Goal: Use online tool/utility: Utilize a website feature to perform a specific function

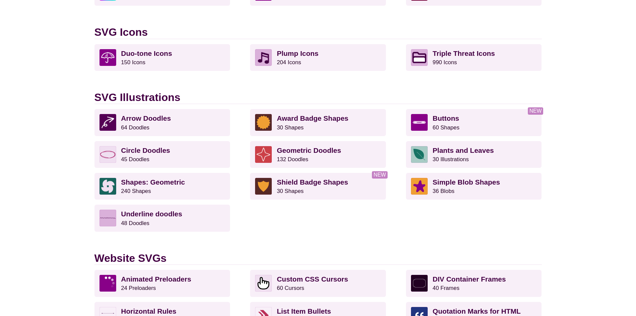
scroll to position [434, 0]
click at [469, 137] on div "Arrow Doodles 64 Doodles Award Badge Shapes 30 Shapes Buttons 60 Shapes Circle …" at bounding box center [317, 180] width 447 height 143
click at [469, 136] on div "Arrow Doodles 64 Doodles Award Badge Shapes 30 Shapes Buttons 60 Shapes Circle …" at bounding box center [317, 180] width 447 height 143
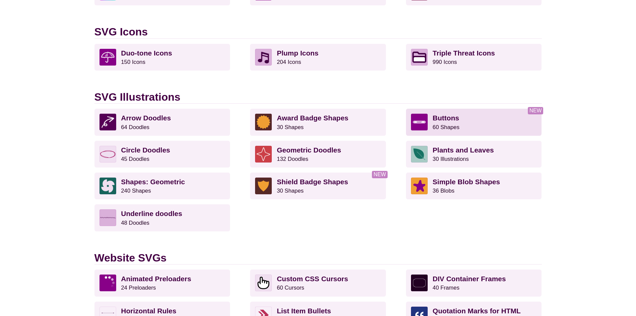
click at [473, 129] on p "Buttons 60 Shapes" at bounding box center [485, 122] width 104 height 17
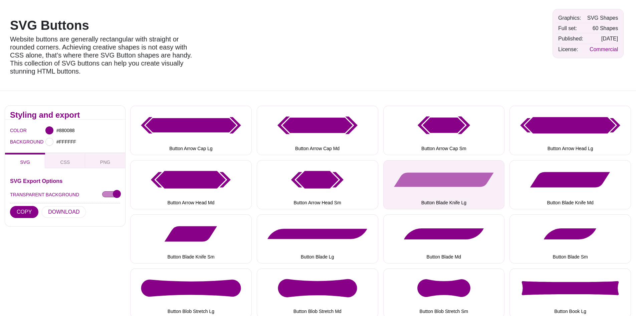
scroll to position [33, 0]
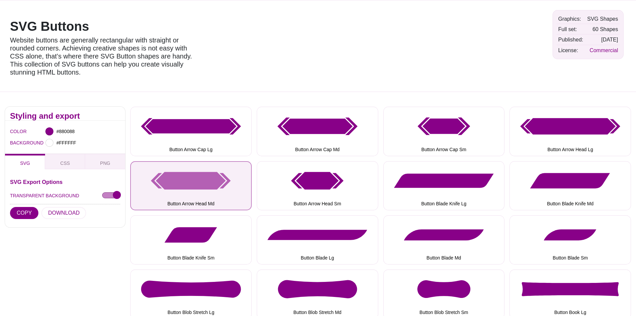
click at [217, 178] on button "Button Arrow Head Md" at bounding box center [191, 185] width 122 height 49
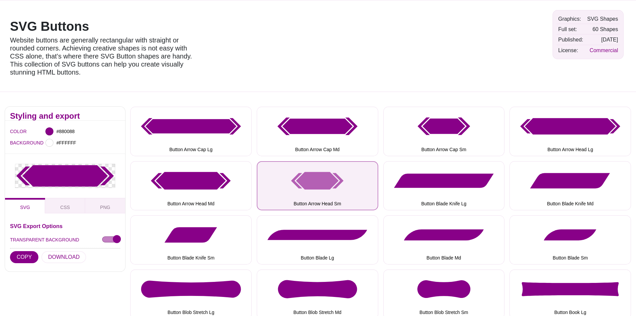
click at [310, 176] on button "Button Arrow Head Sm" at bounding box center [318, 185] width 122 height 49
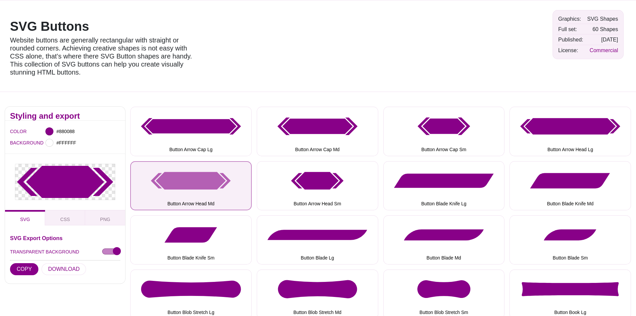
click at [189, 179] on button "Button Arrow Head Md" at bounding box center [191, 185] width 122 height 49
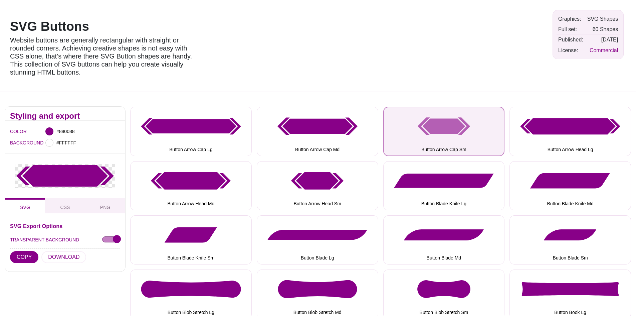
click at [440, 137] on button "Button Arrow Cap Sm" at bounding box center [444, 131] width 122 height 49
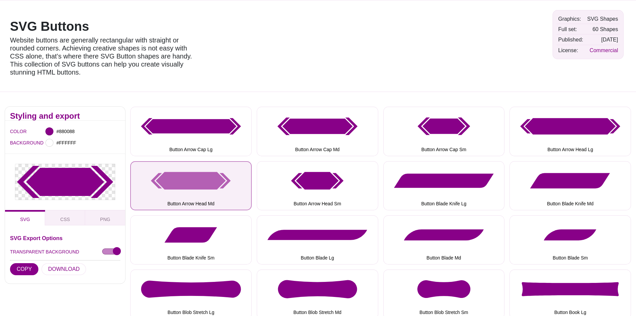
click at [182, 180] on button "Button Arrow Head Md" at bounding box center [191, 185] width 122 height 49
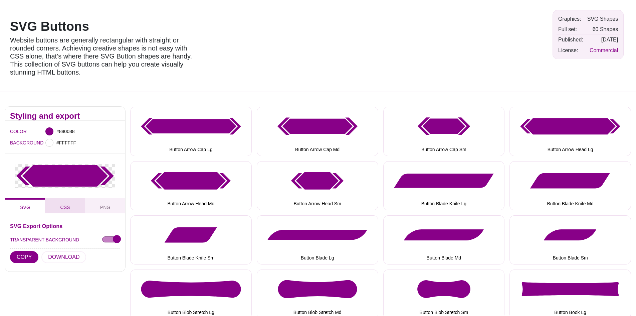
click at [71, 212] on button "CSS" at bounding box center [65, 205] width 40 height 15
click at [29, 256] on button "COPY" at bounding box center [24, 257] width 28 height 12
click at [51, 130] on div at bounding box center [49, 131] width 8 height 8
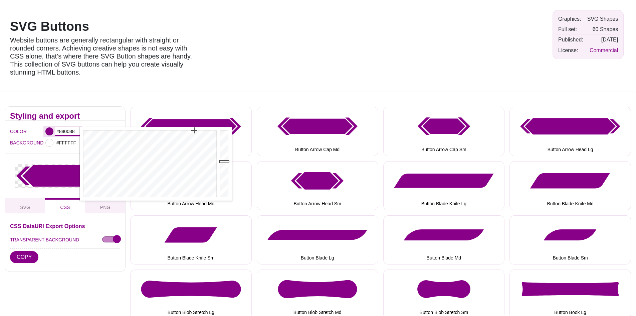
click at [56, 129] on input "#880088" at bounding box center [67, 131] width 25 height 9
click at [68, 129] on input "#880088" at bounding box center [67, 131] width 25 height 9
paste input "d9c9a0"
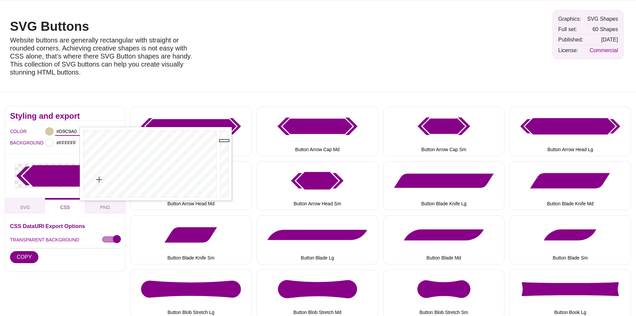
type input "#D9C9A0"
click at [102, 118] on h2 "Styling and export" at bounding box center [65, 115] width 110 height 5
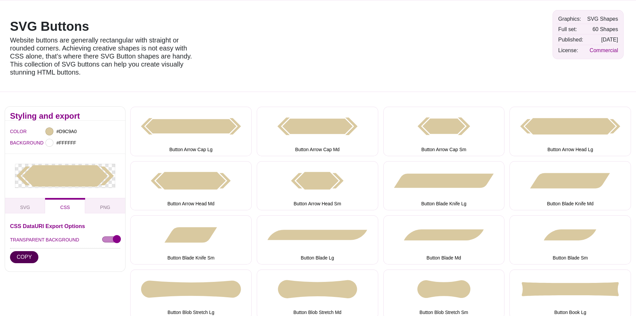
click at [20, 255] on button "COPY" at bounding box center [24, 257] width 28 height 12
click at [30, 259] on button "COPY" at bounding box center [24, 257] width 28 height 12
